Goal: Task Accomplishment & Management: Use online tool/utility

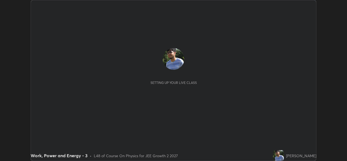
scroll to position [161, 347]
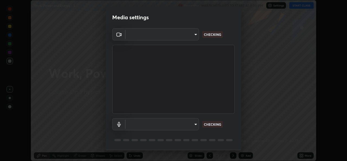
type input "b83fcbaa5aa05f3d9abd7ba45b5566f5f8b9b0dc3c34ab685f1834583bd00222"
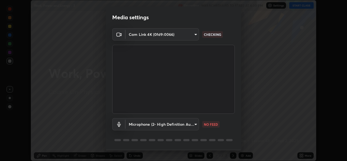
click at [194, 123] on body "Erase all Work, Power and Energy - 3 Recording WAS SCHEDULED TO START AT 4:00 P…" at bounding box center [173, 80] width 347 height 161
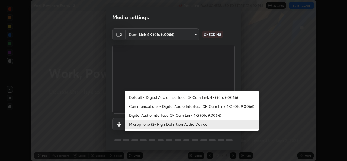
click at [196, 124] on li "Microphone (2- High Definition Audio Device)" at bounding box center [192, 123] width 134 height 9
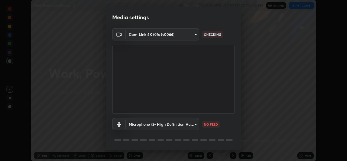
click at [193, 125] on body "Erase all Work, Power and Energy - 3 Recording WAS SCHEDULED TO START AT 4:00 P…" at bounding box center [173, 80] width 347 height 161
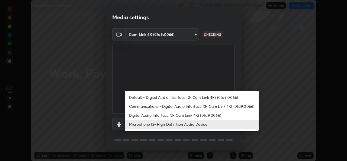
click at [194, 116] on li "Digital Audio Interface (3- Cam Link 4K) (0fd9:0066)" at bounding box center [192, 115] width 134 height 9
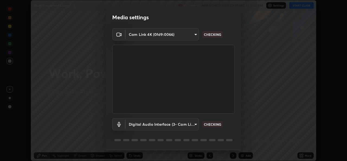
click at [193, 125] on body "Erase all Work, Power and Energy - 3 Recording WAS SCHEDULED TO START AT 4:00 P…" at bounding box center [173, 80] width 347 height 161
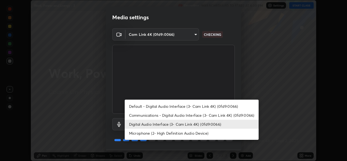
click at [195, 133] on li "Microphone (2- High Definition Audio Device)" at bounding box center [192, 132] width 134 height 9
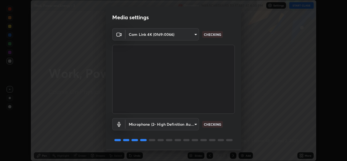
type input "539d881b07cb98dc2f05a920cbd93df779e06b7cf5a3913fca54a35cce67d67e"
click at [196, 36] on body "Erase all Work, Power and Energy - 3 Recording WAS SCHEDULED TO START AT 4:00 P…" at bounding box center [173, 80] width 347 height 161
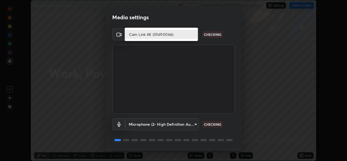
click at [195, 34] on li "Cam Link 4K (0fd9:0066)" at bounding box center [161, 34] width 73 height 9
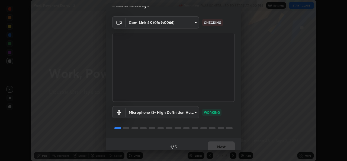
scroll to position [17, 0]
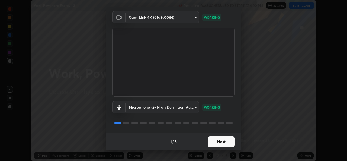
click at [227, 142] on button "Next" at bounding box center [221, 141] width 27 height 11
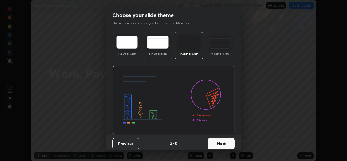
click at [224, 142] on button "Next" at bounding box center [221, 143] width 27 height 11
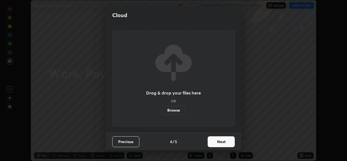
click at [225, 143] on button "Next" at bounding box center [221, 141] width 27 height 11
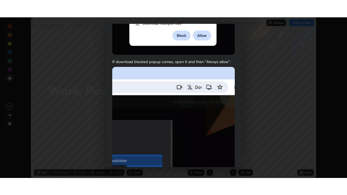
scroll to position [128, 0]
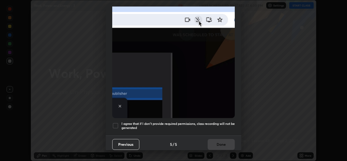
click at [117, 125] on div at bounding box center [115, 125] width 7 height 7
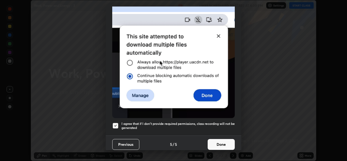
click at [213, 141] on button "Done" at bounding box center [221, 144] width 27 height 11
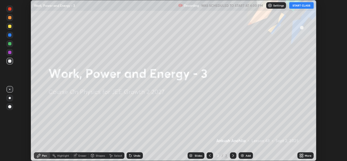
click at [302, 5] on button "START CLASS" at bounding box center [301, 5] width 24 height 7
click at [309, 156] on div "More" at bounding box center [308, 155] width 7 height 3
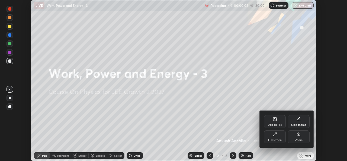
click at [271, 137] on div "Full screen" at bounding box center [275, 136] width 22 height 13
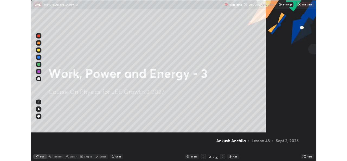
scroll to position [195, 347]
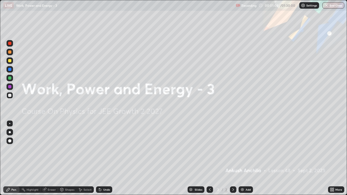
click at [333, 160] on icon at bounding box center [332, 190] width 1 height 1
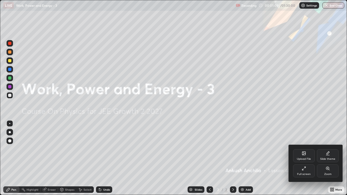
click at [305, 160] on div "Full screen" at bounding box center [304, 174] width 14 height 3
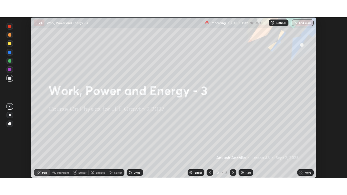
scroll to position [26931, 26745]
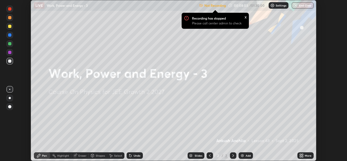
click at [309, 158] on div "More" at bounding box center [305, 155] width 16 height 7
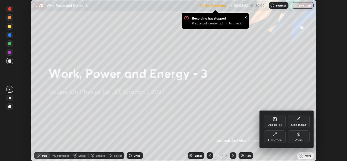
click at [280, 138] on div "Full screen" at bounding box center [275, 139] width 14 height 3
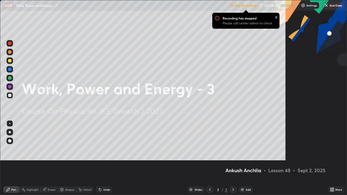
scroll to position [195, 347]
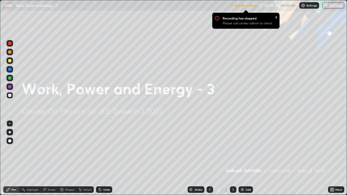
click at [247, 160] on div "Add" at bounding box center [247, 189] width 5 height 3
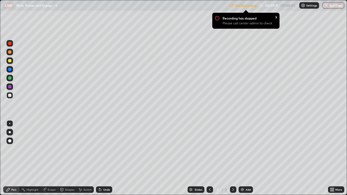
click at [307, 7] on p "Settings" at bounding box center [311, 5] width 11 height 3
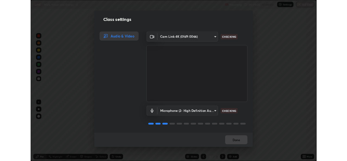
scroll to position [1, 0]
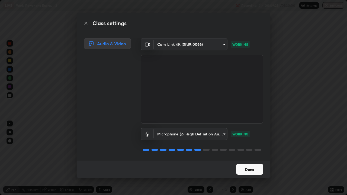
click at [255, 160] on button "Done" at bounding box center [249, 169] width 27 height 11
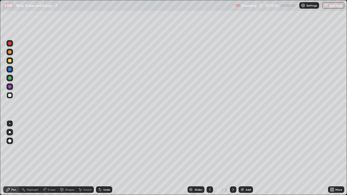
click at [12, 44] on div at bounding box center [10, 43] width 7 height 7
click at [10, 96] on div at bounding box center [9, 95] width 3 height 3
click at [10, 43] on div at bounding box center [9, 43] width 3 height 3
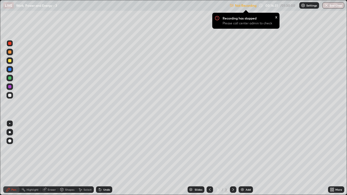
click at [309, 5] on p "Settings" at bounding box center [311, 5] width 11 height 3
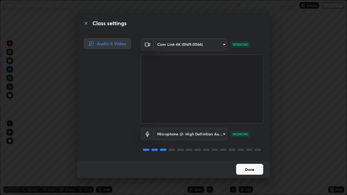
click at [251, 160] on button "Done" at bounding box center [249, 169] width 27 height 11
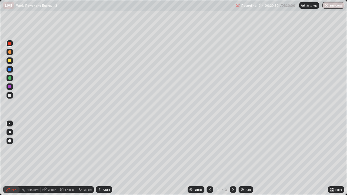
click at [330, 160] on div "More" at bounding box center [336, 189] width 16 height 7
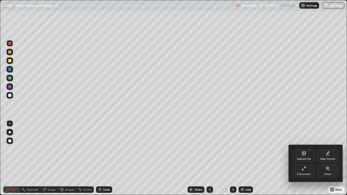
click at [308, 160] on div "Full screen" at bounding box center [304, 174] width 14 height 3
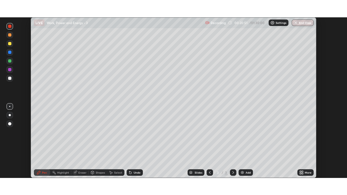
scroll to position [26931, 26745]
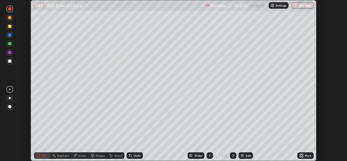
click at [306, 156] on div "More" at bounding box center [308, 155] width 7 height 3
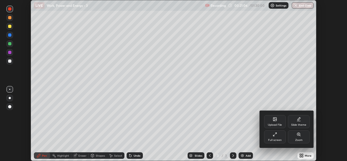
click at [276, 121] on div "Upload File" at bounding box center [275, 121] width 22 height 13
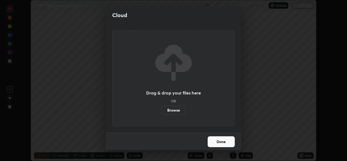
click at [179, 110] on label "Browse" at bounding box center [173, 110] width 24 height 9
click at [161, 110] on input "Browse" at bounding box center [161, 110] width 0 height 9
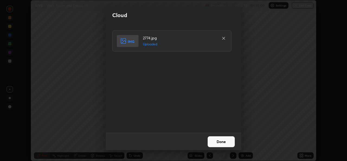
click at [231, 140] on button "Done" at bounding box center [221, 141] width 27 height 11
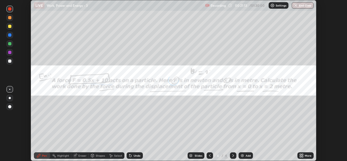
click at [311, 156] on div "More" at bounding box center [308, 155] width 7 height 3
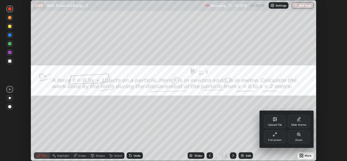
click at [279, 137] on div "Full screen" at bounding box center [275, 136] width 22 height 13
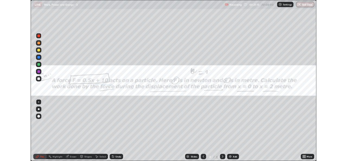
scroll to position [195, 347]
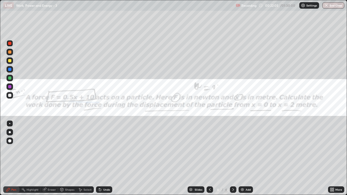
click at [209, 160] on icon at bounding box center [210, 189] width 2 height 3
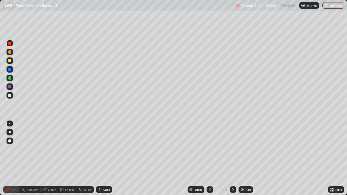
click at [233, 160] on icon at bounding box center [233, 189] width 4 height 4
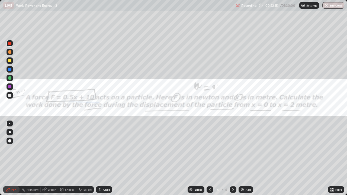
click at [10, 96] on div at bounding box center [9, 95] width 3 height 3
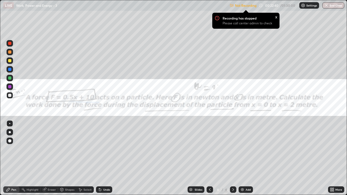
click at [315, 8] on div "Settings" at bounding box center [309, 5] width 20 height 7
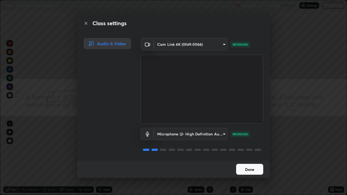
click at [255, 160] on button "Done" at bounding box center [249, 169] width 27 height 11
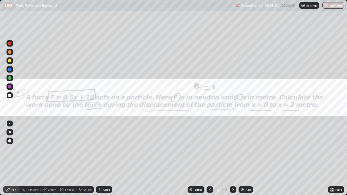
click at [338, 160] on div "More" at bounding box center [338, 189] width 7 height 3
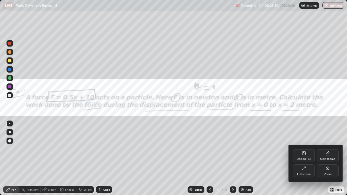
click at [300, 160] on div "Full screen" at bounding box center [304, 174] width 14 height 3
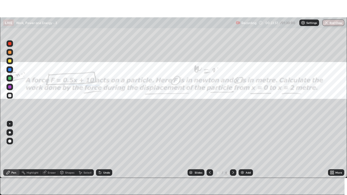
scroll to position [26931, 26745]
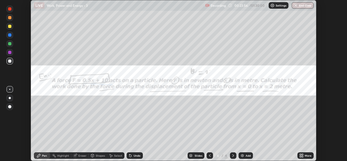
click at [310, 156] on div "More" at bounding box center [308, 155] width 7 height 3
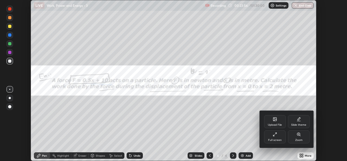
click at [275, 119] on icon at bounding box center [274, 120] width 3 height 2
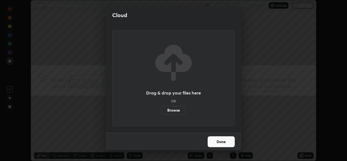
click at [182, 108] on label "Browse" at bounding box center [173, 110] width 24 height 9
click at [161, 108] on input "Browse" at bounding box center [161, 110] width 0 height 9
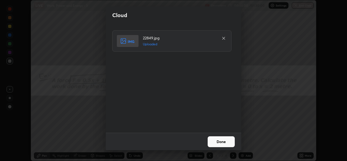
click at [226, 137] on button "Done" at bounding box center [221, 141] width 27 height 11
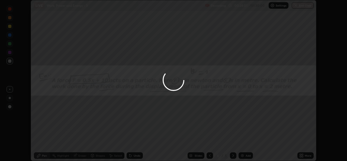
click at [307, 156] on div "More" at bounding box center [308, 155] width 7 height 3
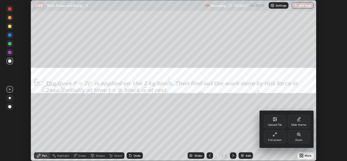
click at [276, 141] on div "Full screen" at bounding box center [275, 139] width 14 height 3
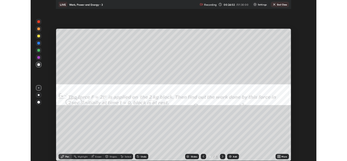
scroll to position [195, 347]
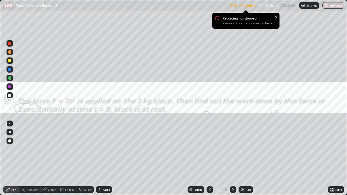
click at [212, 160] on div at bounding box center [209, 189] width 7 height 7
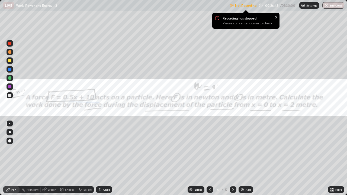
click at [211, 160] on div at bounding box center [209, 189] width 7 height 7
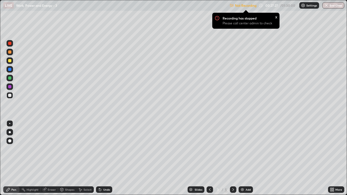
click at [232, 160] on icon at bounding box center [233, 189] width 4 height 4
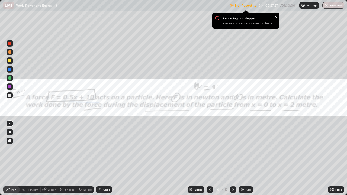
click at [232, 160] on icon at bounding box center [233, 189] width 4 height 4
click at [234, 160] on div at bounding box center [233, 189] width 7 height 7
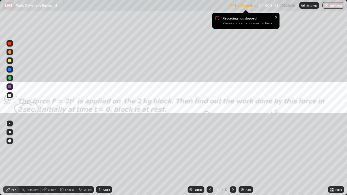
click at [307, 5] on p "Settings" at bounding box center [311, 5] width 11 height 3
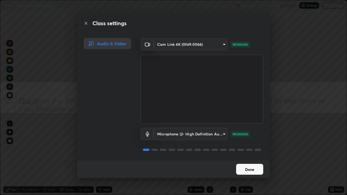
click at [255, 160] on button "Done" at bounding box center [249, 169] width 27 height 11
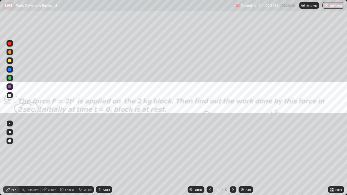
click at [49, 160] on div "Eraser" at bounding box center [52, 189] width 8 height 3
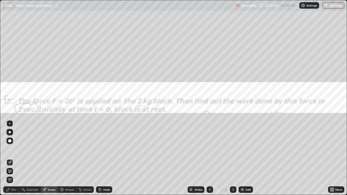
click at [10, 160] on div "Pen" at bounding box center [11, 189] width 16 height 7
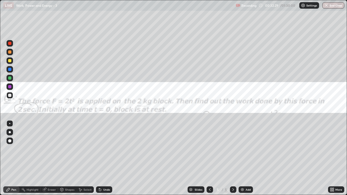
click at [52, 160] on div "Eraser" at bounding box center [52, 189] width 8 height 3
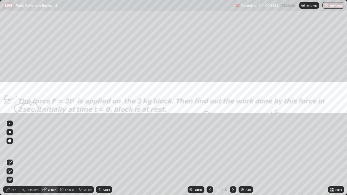
click at [12, 160] on div at bounding box center [10, 171] width 7 height 7
click at [14, 160] on div "Pen" at bounding box center [13, 189] width 5 height 3
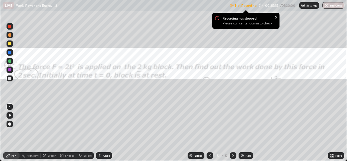
scroll to position [26931, 26745]
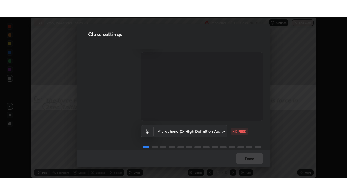
scroll to position [22, 0]
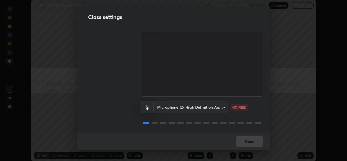
click at [192, 105] on body "Erase all LIVE Work, Power and Energy - 3 Recording 00:35:39 / 01:30:00 Setting…" at bounding box center [173, 80] width 347 height 161
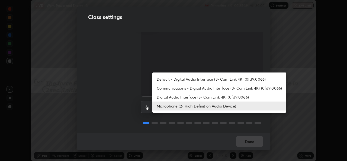
click at [173, 96] on li "Digital Audio Interface (3- Cam Link 4K) (0fd9:0066)" at bounding box center [219, 96] width 134 height 9
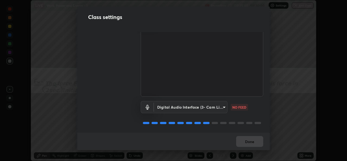
click at [179, 106] on body "Erase all LIVE Work, Power and Energy - 3 Recording 00:35:40 / 01:30:00 Setting…" at bounding box center [173, 80] width 347 height 161
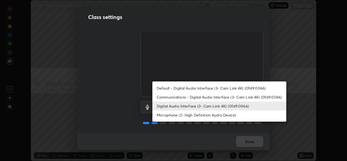
click at [170, 115] on li "Microphone (2- High Definition Audio Device)" at bounding box center [219, 114] width 134 height 9
type input "539d881b07cb98dc2f05a920cbd93df779e06b7cf5a3913fca54a35cce67d67e"
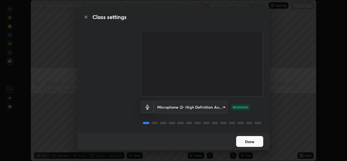
click at [251, 140] on button "Done" at bounding box center [249, 141] width 27 height 11
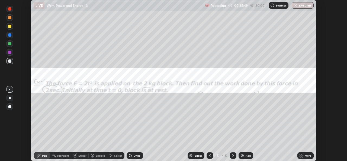
click at [302, 156] on icon at bounding box center [302, 156] width 1 height 1
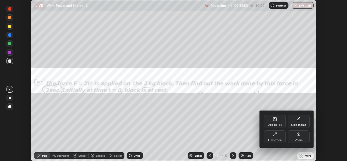
click at [277, 134] on div "Full screen" at bounding box center [275, 136] width 22 height 13
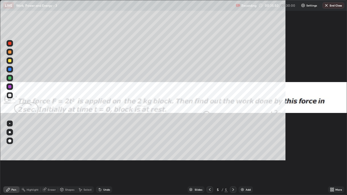
scroll to position [195, 347]
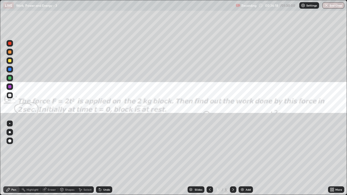
click at [248, 160] on div "Add" at bounding box center [245, 189] width 14 height 7
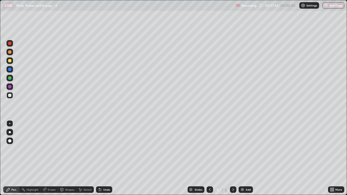
click at [209, 160] on icon at bounding box center [210, 189] width 4 height 4
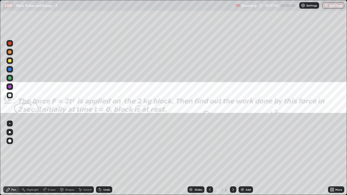
click at [209, 160] on icon at bounding box center [210, 189] width 4 height 4
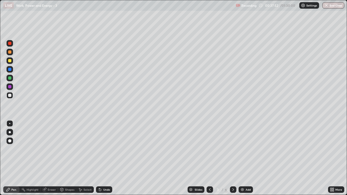
click at [232, 160] on icon at bounding box center [233, 189] width 4 height 4
click at [235, 160] on div at bounding box center [233, 189] width 7 height 7
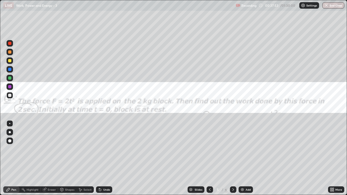
click at [235, 160] on icon at bounding box center [233, 189] width 4 height 4
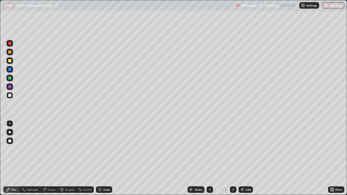
click at [232, 160] on icon at bounding box center [233, 189] width 4 height 4
click at [10, 43] on div at bounding box center [9, 43] width 3 height 3
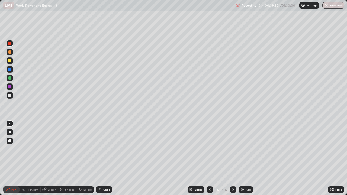
click at [209, 160] on icon at bounding box center [210, 189] width 4 height 4
click at [209, 160] on icon at bounding box center [210, 189] width 2 height 3
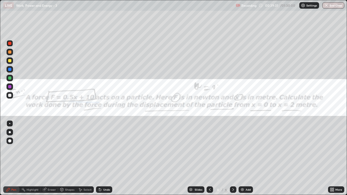
click at [209, 160] on icon at bounding box center [210, 189] width 4 height 4
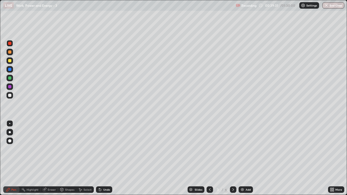
click at [209, 160] on icon at bounding box center [210, 189] width 4 height 4
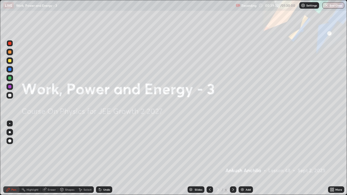
click at [232, 160] on icon at bounding box center [233, 189] width 4 height 4
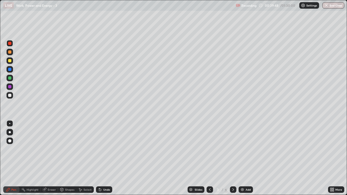
click at [232, 160] on icon at bounding box center [233, 189] width 4 height 4
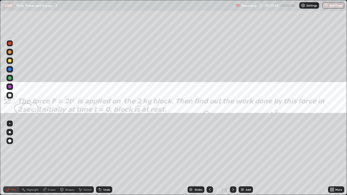
click at [232, 160] on icon at bounding box center [233, 189] width 4 height 4
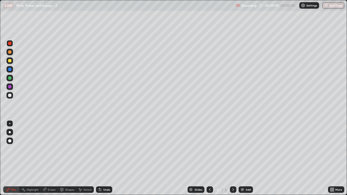
click at [232, 160] on icon at bounding box center [233, 189] width 4 height 4
click at [211, 160] on div at bounding box center [209, 189] width 7 height 7
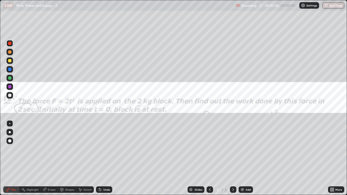
click at [209, 160] on icon at bounding box center [210, 189] width 4 height 4
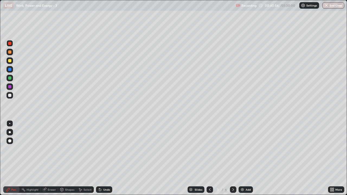
click at [209, 160] on icon at bounding box center [210, 189] width 4 height 4
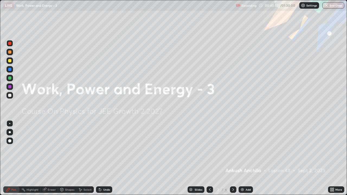
click at [233, 160] on icon at bounding box center [233, 189] width 2 height 3
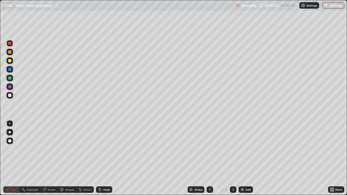
click at [233, 160] on icon at bounding box center [233, 189] width 2 height 3
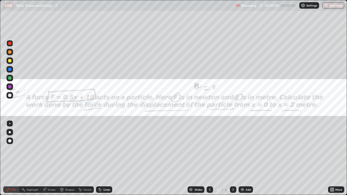
click at [208, 160] on icon at bounding box center [210, 189] width 4 height 4
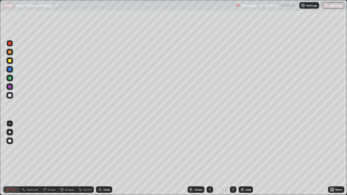
click at [232, 160] on icon at bounding box center [233, 189] width 4 height 4
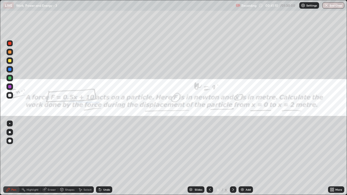
click at [232, 160] on icon at bounding box center [233, 189] width 4 height 4
click at [235, 160] on div at bounding box center [233, 189] width 7 height 7
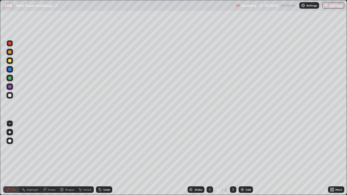
click at [11, 78] on div at bounding box center [9, 77] width 3 height 3
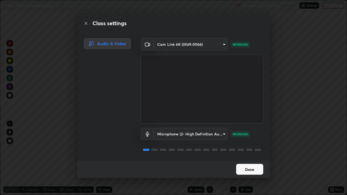
click at [257, 160] on button "Done" at bounding box center [249, 169] width 27 height 11
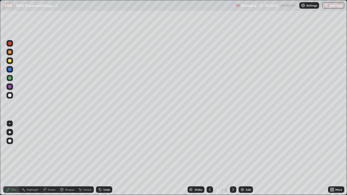
click at [209, 160] on icon at bounding box center [210, 189] width 4 height 4
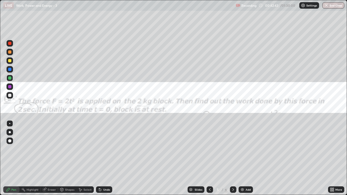
click at [209, 160] on icon at bounding box center [210, 189] width 4 height 4
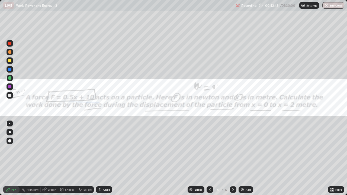
click at [209, 160] on icon at bounding box center [210, 189] width 4 height 4
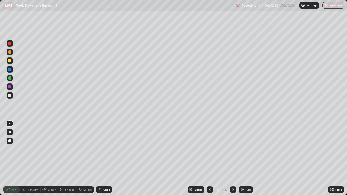
click at [235, 160] on div at bounding box center [233, 189] width 7 height 7
click at [234, 160] on icon at bounding box center [233, 189] width 4 height 4
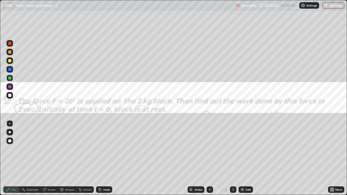
click at [232, 160] on icon at bounding box center [233, 189] width 4 height 4
click at [235, 160] on div at bounding box center [233, 189] width 7 height 7
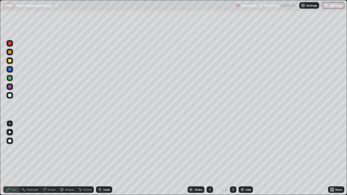
click at [48, 160] on div "Eraser" at bounding box center [52, 189] width 8 height 3
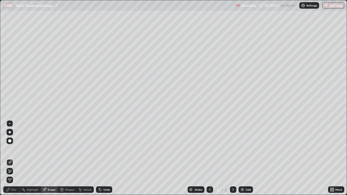
click at [14, 160] on div "Pen" at bounding box center [13, 189] width 5 height 3
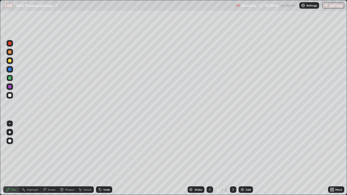
click at [11, 95] on div at bounding box center [9, 95] width 3 height 3
click at [9, 77] on div at bounding box center [9, 77] width 3 height 3
click at [10, 95] on div at bounding box center [9, 95] width 3 height 3
click at [55, 160] on div "Eraser" at bounding box center [52, 189] width 8 height 3
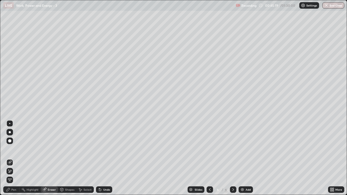
click at [17, 160] on div "Pen" at bounding box center [11, 189] width 16 height 7
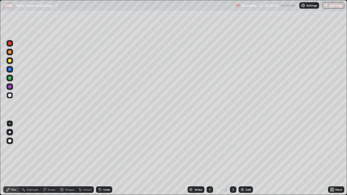
click at [53, 160] on div "Eraser" at bounding box center [52, 189] width 8 height 3
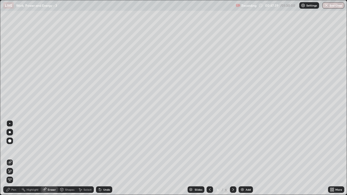
click at [14, 160] on div "Pen" at bounding box center [13, 189] width 5 height 3
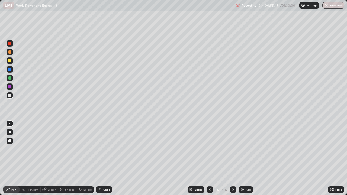
click at [242, 160] on img at bounding box center [242, 189] width 4 height 4
click at [55, 160] on div "Eraser" at bounding box center [49, 189] width 17 height 7
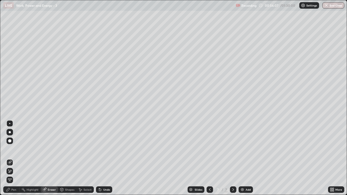
click at [15, 160] on div "Pen" at bounding box center [13, 189] width 5 height 3
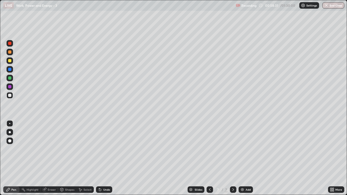
click at [51, 160] on div "Eraser" at bounding box center [52, 189] width 8 height 3
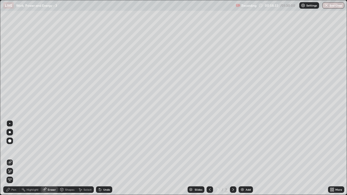
click at [16, 160] on div "Pen" at bounding box center [11, 189] width 16 height 7
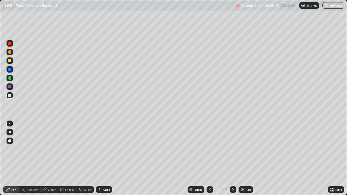
click at [11, 44] on div at bounding box center [9, 43] width 3 height 3
click at [246, 160] on div "Add" at bounding box center [247, 189] width 5 height 3
click at [10, 95] on div at bounding box center [9, 95] width 3 height 3
click at [49, 160] on div "Eraser" at bounding box center [52, 189] width 8 height 3
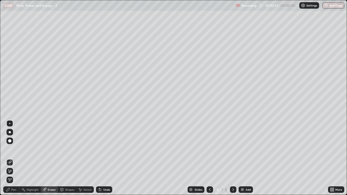
click at [12, 160] on div "Pen" at bounding box center [11, 189] width 16 height 7
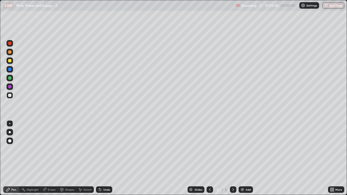
click at [10, 78] on div at bounding box center [9, 77] width 3 height 3
click at [247, 160] on div "Add" at bounding box center [247, 189] width 5 height 3
click at [10, 96] on div at bounding box center [9, 95] width 3 height 3
click at [52, 160] on div "Eraser" at bounding box center [52, 189] width 8 height 3
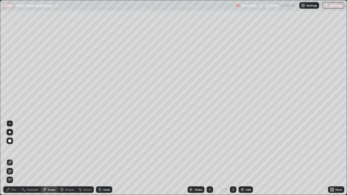
click at [14, 160] on div "Pen" at bounding box center [13, 189] width 5 height 3
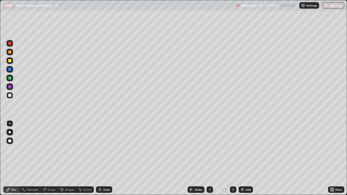
click at [53, 160] on div "Eraser" at bounding box center [52, 189] width 8 height 3
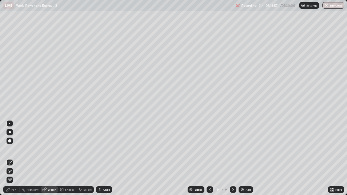
click at [15, 160] on div "Pen" at bounding box center [13, 189] width 5 height 3
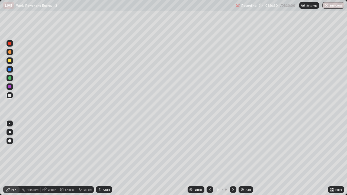
click at [11, 44] on div at bounding box center [9, 43] width 3 height 3
click at [12, 95] on div at bounding box center [10, 95] width 7 height 7
click at [54, 160] on div "Eraser" at bounding box center [52, 189] width 8 height 3
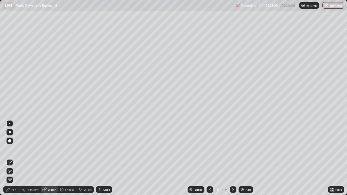
click at [12, 160] on div at bounding box center [10, 171] width 7 height 7
click at [16, 160] on div "Pen" at bounding box center [11, 189] width 16 height 7
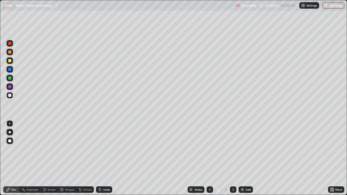
click at [50, 160] on div "Eraser" at bounding box center [52, 189] width 8 height 3
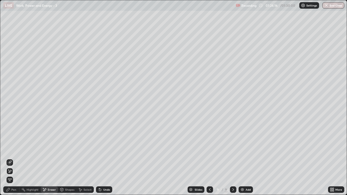
click at [15, 160] on div "Pen" at bounding box center [13, 189] width 5 height 3
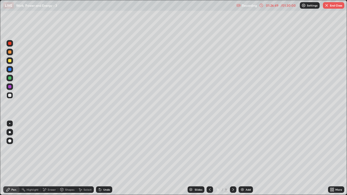
click at [333, 5] on button "End Class" at bounding box center [333, 5] width 21 height 7
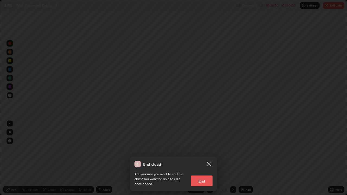
click at [208, 160] on button "End" at bounding box center [202, 181] width 22 height 11
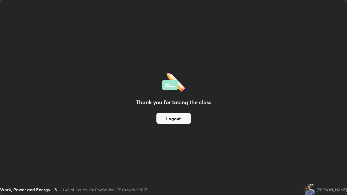
click at [177, 119] on button "Logout" at bounding box center [173, 118] width 34 height 11
click at [174, 117] on button "Logout" at bounding box center [173, 118] width 34 height 11
click at [173, 119] on button "Logout" at bounding box center [173, 118] width 34 height 11
